Goal: Task Accomplishment & Management: Use online tool/utility

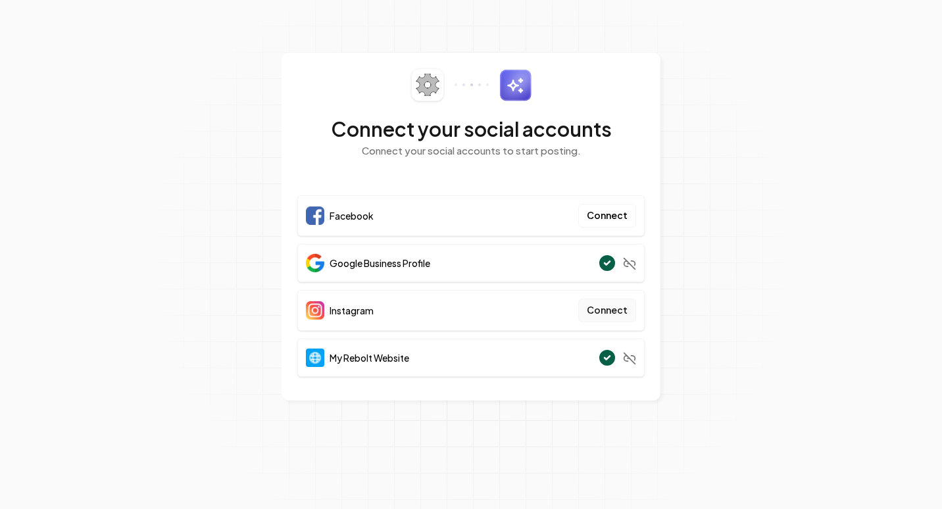
click at [622, 310] on button "Connect" at bounding box center [607, 311] width 58 height 24
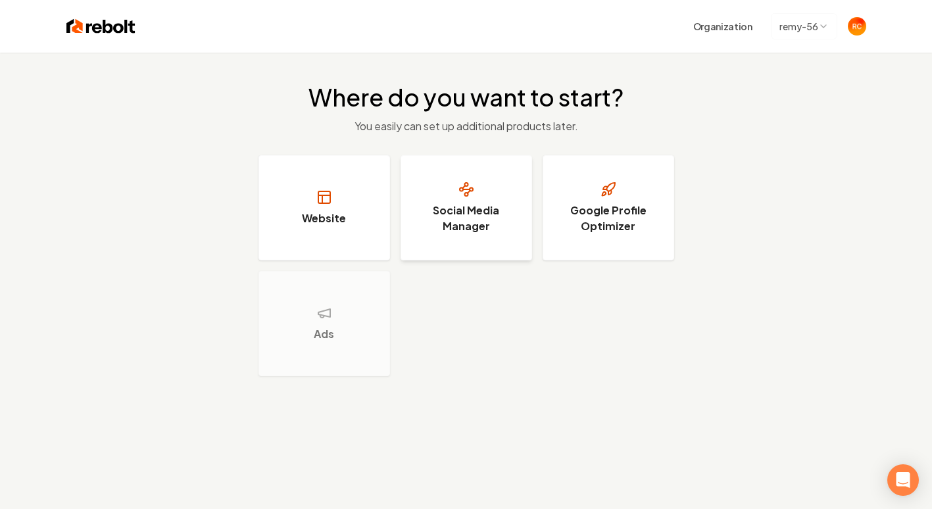
click at [481, 210] on h3 "Social Media Manager" at bounding box center [466, 219] width 99 height 32
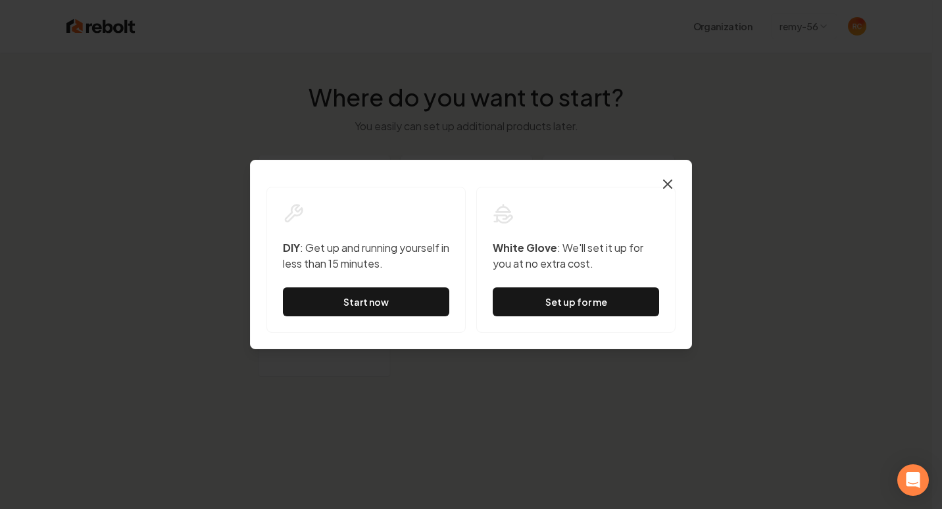
click at [667, 181] on icon "button" at bounding box center [668, 184] width 16 height 16
